Goal: Task Accomplishment & Management: Manage account settings

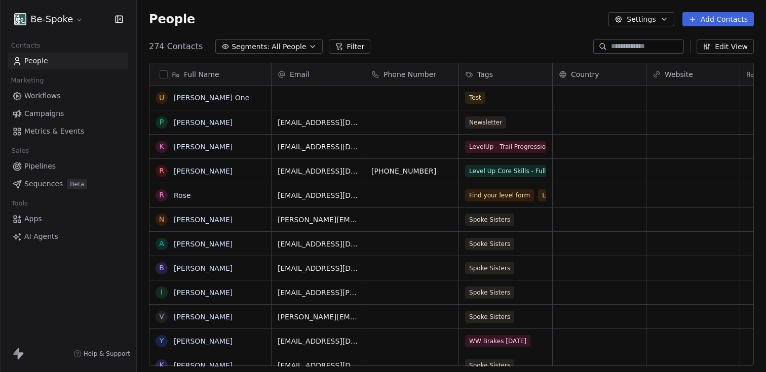
scroll to position [320, 621]
click at [33, 118] on span "Campaigns" at bounding box center [44, 113] width 40 height 11
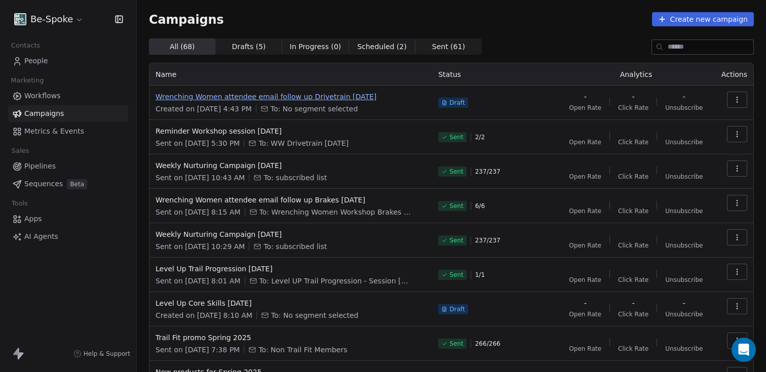
click at [326, 97] on span "Wrenching Women attendee email follow up Drivetrain [DATE]" at bounding box center [290, 97] width 270 height 10
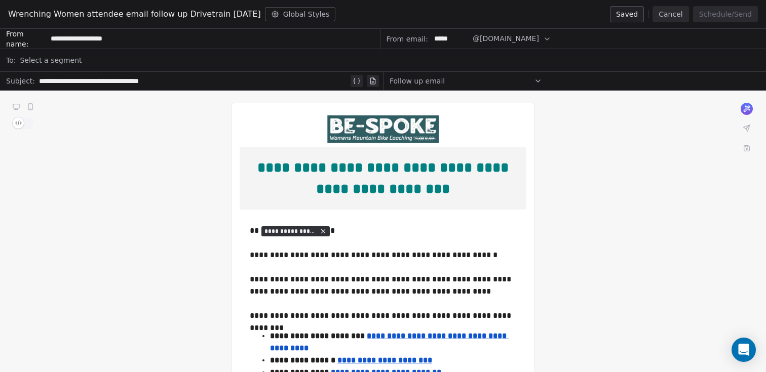
click at [66, 61] on span "Select a segment" at bounding box center [51, 60] width 62 height 10
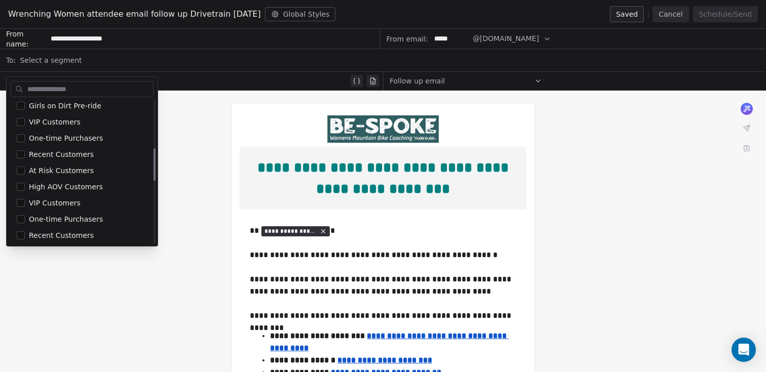
scroll to position [491, 0]
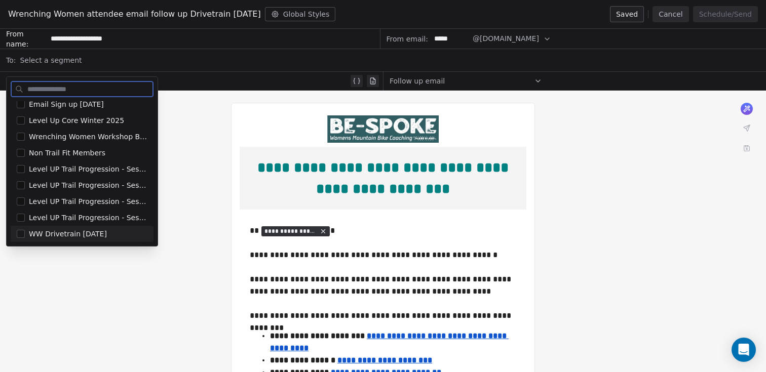
click at [60, 238] on span "WW Drivetrain Sept 25" at bounding box center [68, 234] width 78 height 10
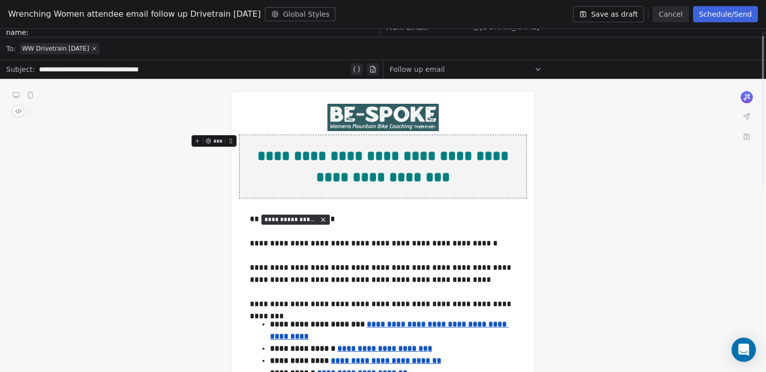
scroll to position [0, 0]
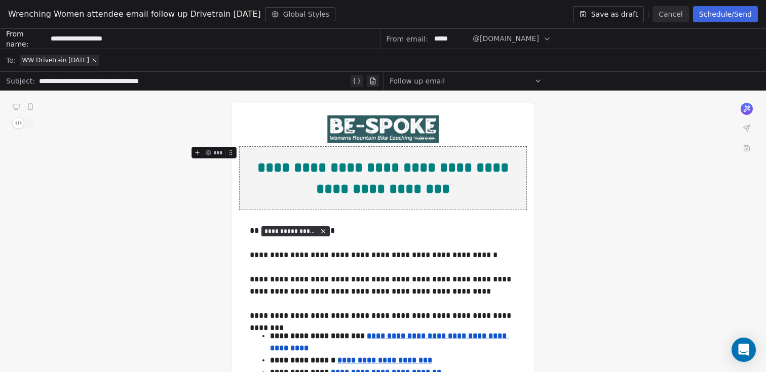
click at [705, 15] on button "Schedule/Send" at bounding box center [725, 14] width 65 height 16
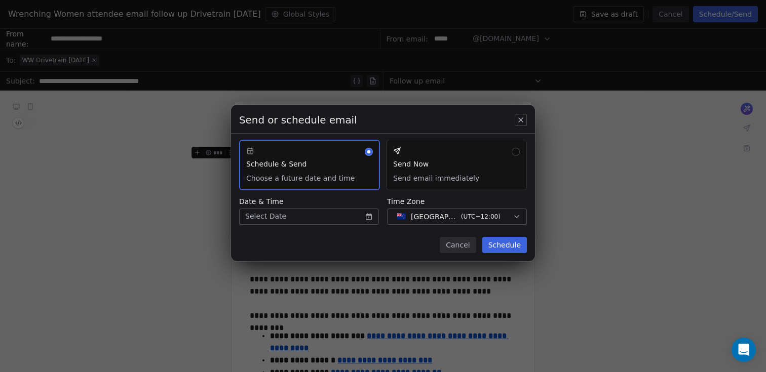
click at [476, 145] on button "Send Now Send email immediately" at bounding box center [456, 165] width 141 height 51
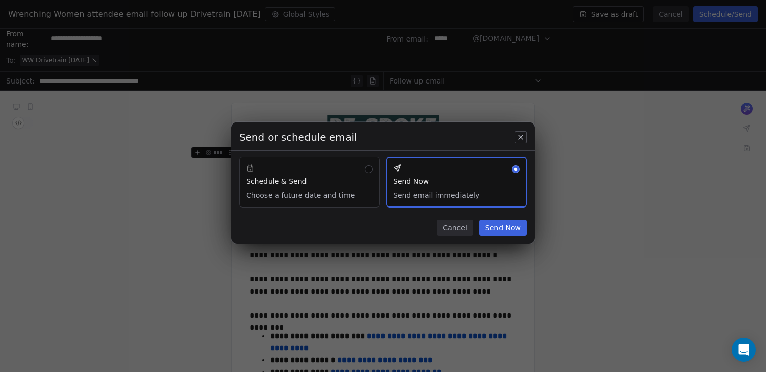
click at [497, 231] on button "Send Now" at bounding box center [503, 228] width 48 height 16
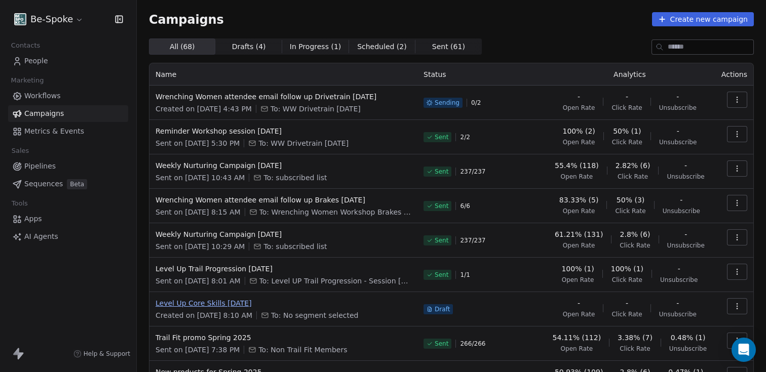
click at [215, 308] on span "Level Up Core Skills [DATE]" at bounding box center [283, 303] width 256 height 10
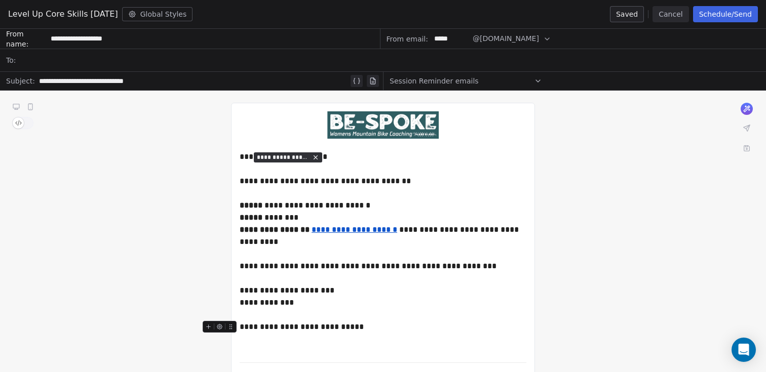
click at [661, 13] on button "Cancel" at bounding box center [670, 14] width 36 height 16
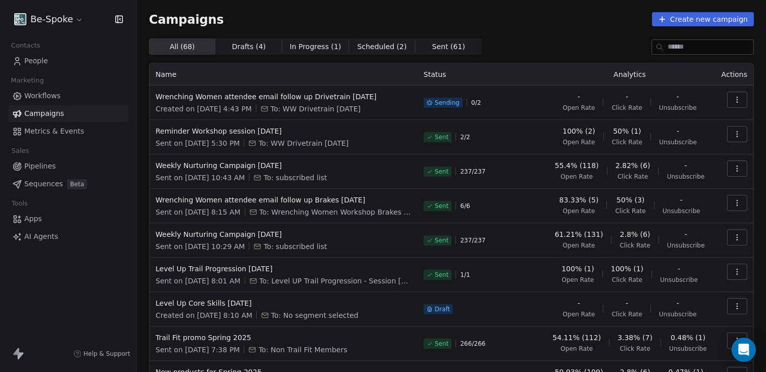
click at [61, 57] on link "People" at bounding box center [68, 61] width 120 height 17
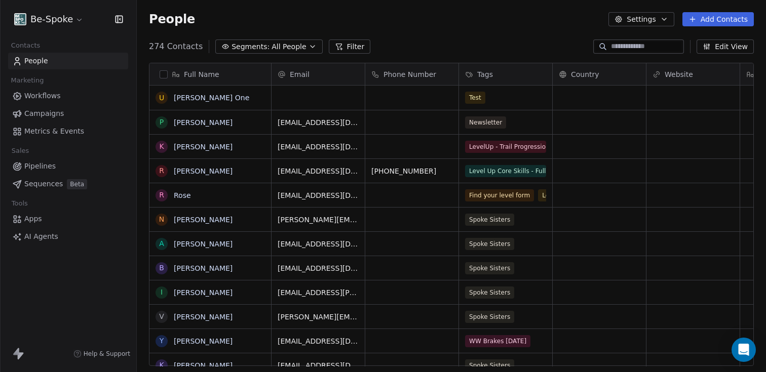
scroll to position [320, 621]
click at [346, 35] on div "People Settings Add Contacts" at bounding box center [451, 19] width 629 height 38
click at [339, 55] on div "Full Name U Umesh Swipe One P Pauline Kirk K Katie Smith R Rose Chambers R Rose…" at bounding box center [451, 219] width 629 height 328
click at [340, 51] on button "Filter" at bounding box center [350, 47] width 42 height 14
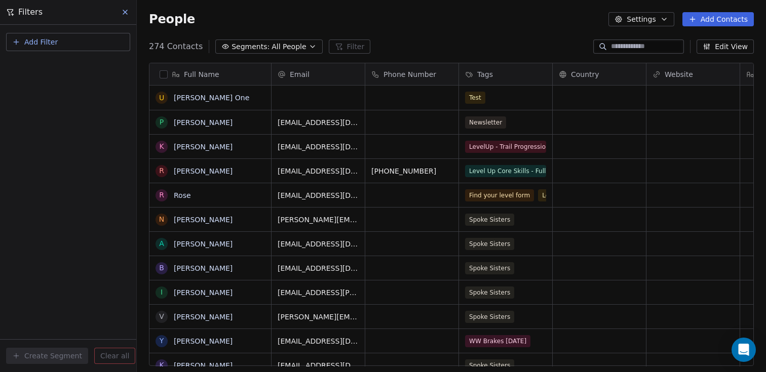
click at [70, 44] on button "Add Filter" at bounding box center [68, 42] width 124 height 18
click at [61, 65] on span "Contact properties" at bounding box center [50, 66] width 66 height 11
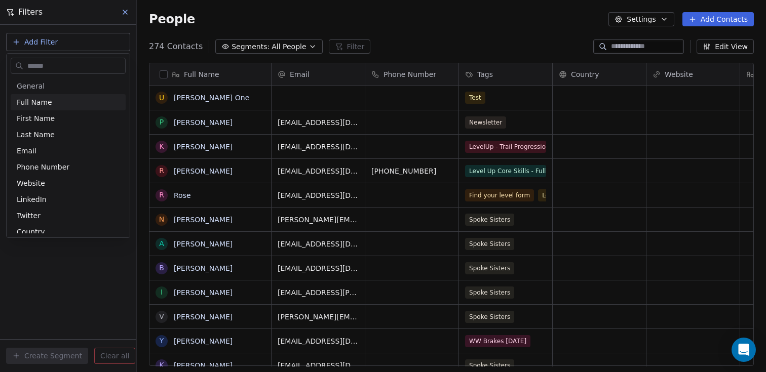
click at [60, 65] on input "text" at bounding box center [75, 66] width 100 height 15
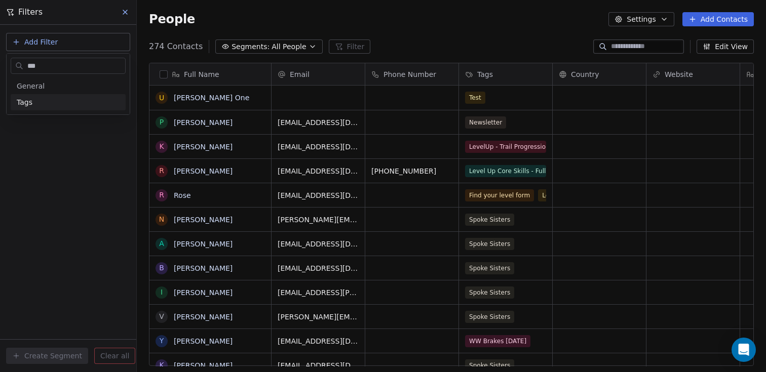
type input "***"
click at [32, 102] on span "Tags" at bounding box center [25, 102] width 16 height 10
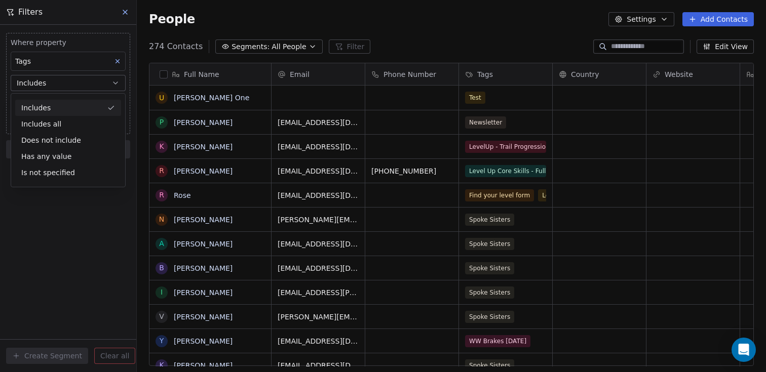
click at [47, 81] on button "Includes" at bounding box center [68, 83] width 115 height 16
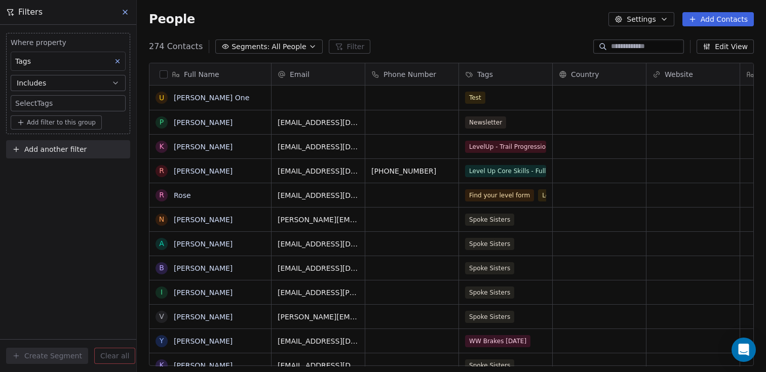
click at [42, 111] on div "Where property Tags Includes Select Tags Add filter to this group" at bounding box center [68, 83] width 124 height 101
click at [42, 103] on body "Be-Spoke Contacts People Marketing Workflows Campaigns Metrics & Events Sales P…" at bounding box center [383, 186] width 766 height 372
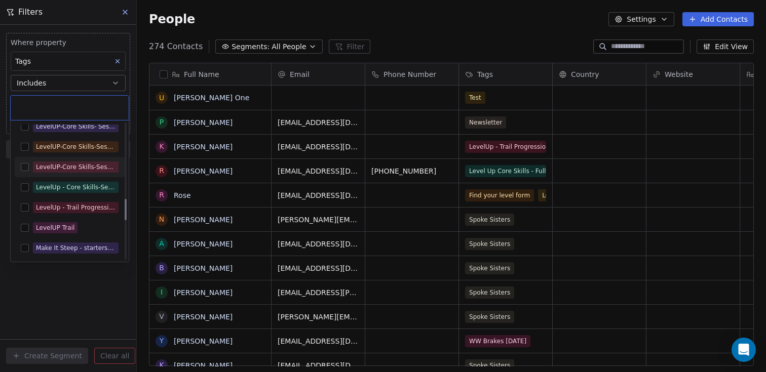
scroll to position [467, 0]
